Goal: Download file/media

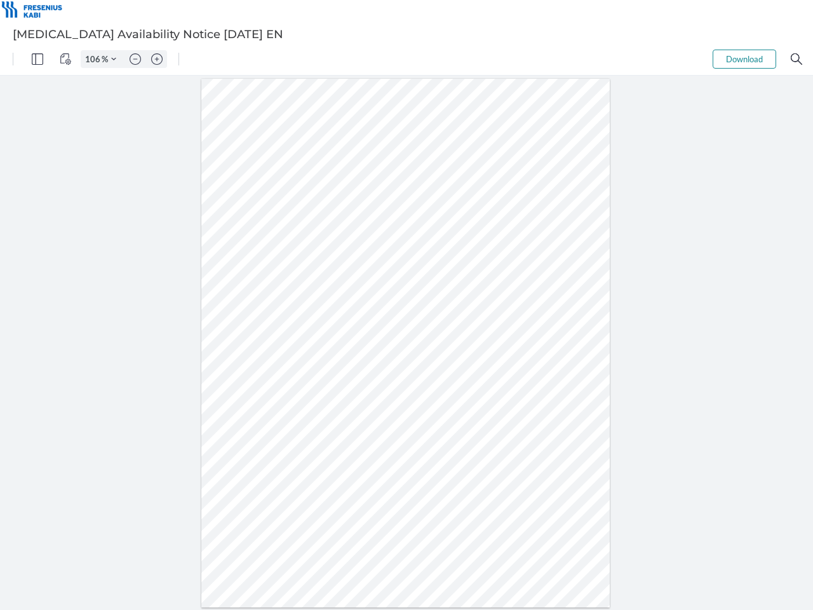
click at [37, 59] on img "Panel" at bounding box center [37, 58] width 11 height 11
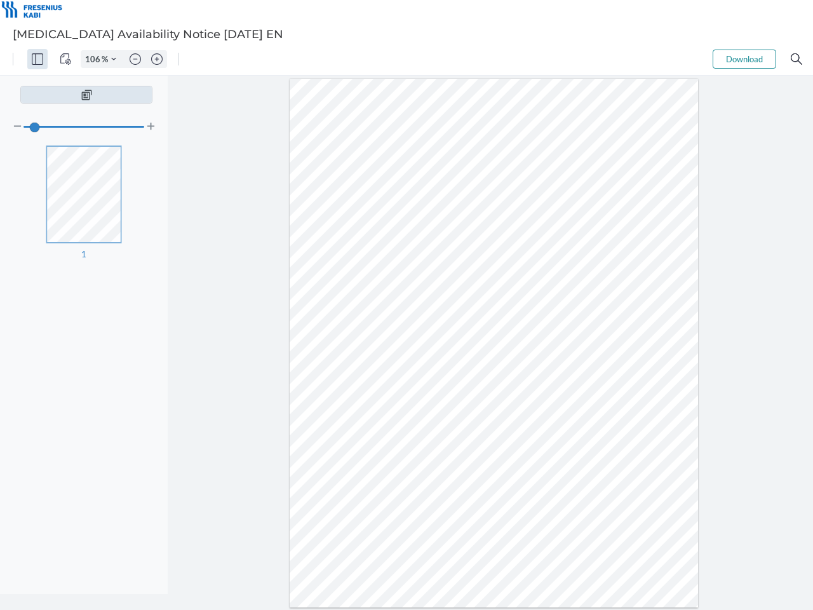
click at [65, 59] on img "View Controls" at bounding box center [65, 58] width 11 height 11
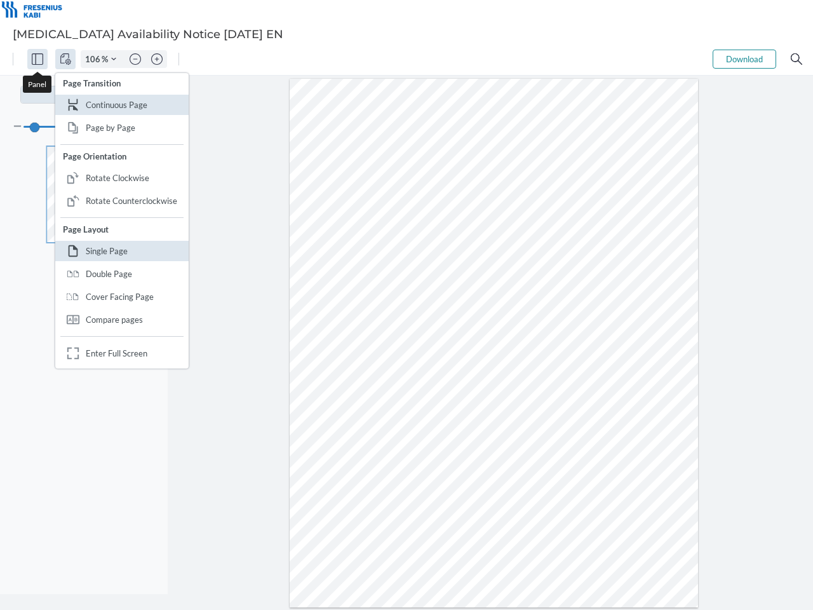
click at [95, 59] on input "106" at bounding box center [91, 58] width 20 height 11
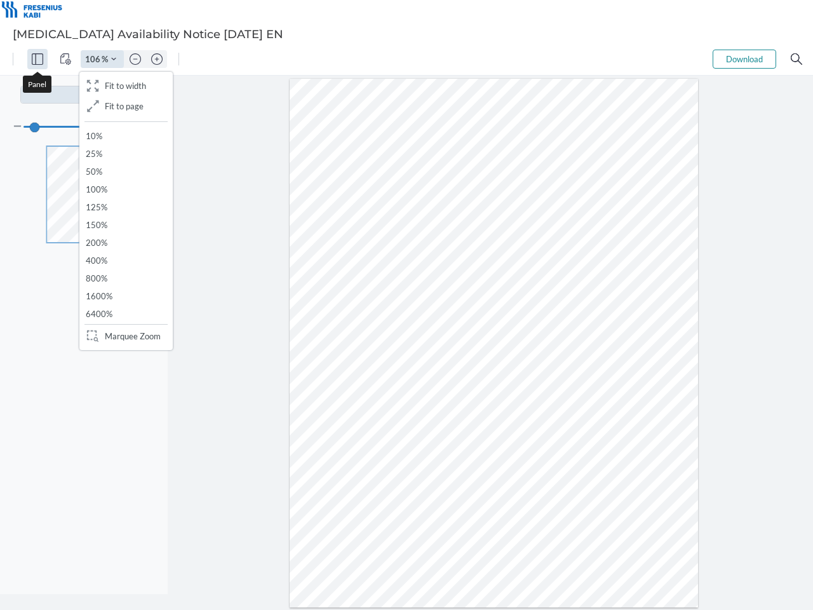
click at [114, 59] on img "Zoom Controls" at bounding box center [113, 59] width 5 height 5
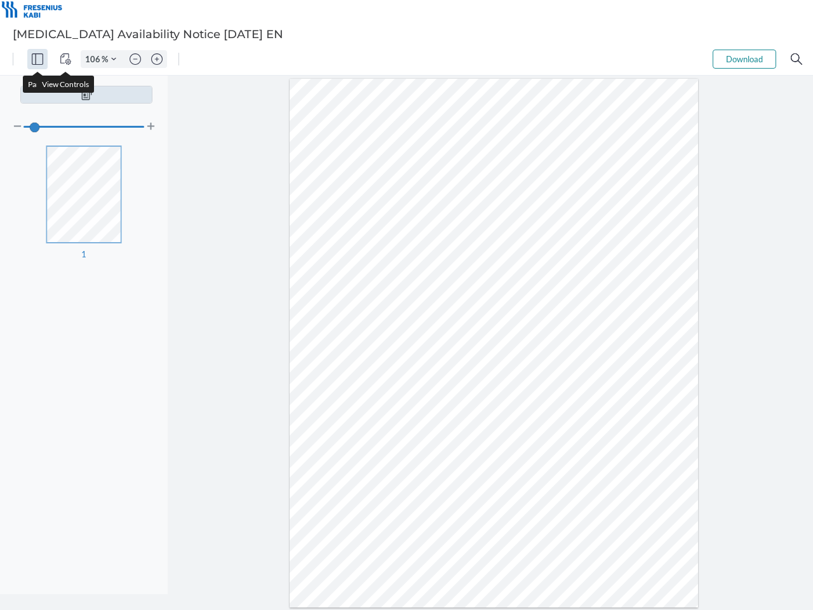
click at [135, 59] on img "Zoom out" at bounding box center [135, 58] width 11 height 11
click at [157, 59] on img "Zoom in" at bounding box center [156, 58] width 11 height 11
type input "106"
click at [744, 59] on button "Download" at bounding box center [745, 59] width 64 height 19
click at [796, 59] on img "Search" at bounding box center [796, 58] width 11 height 11
